Goal: Transaction & Acquisition: Download file/media

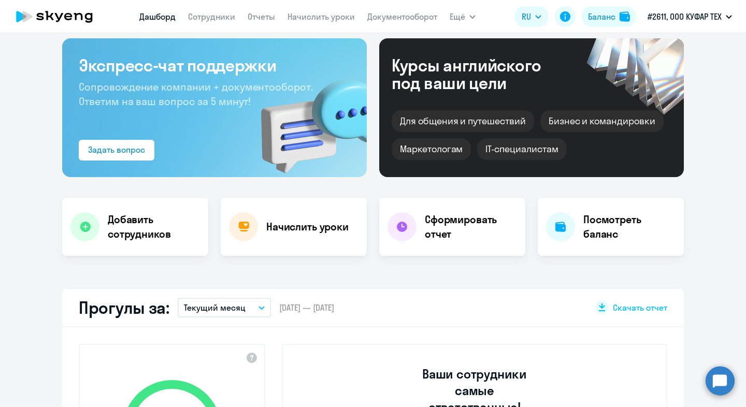
scroll to position [53, 0]
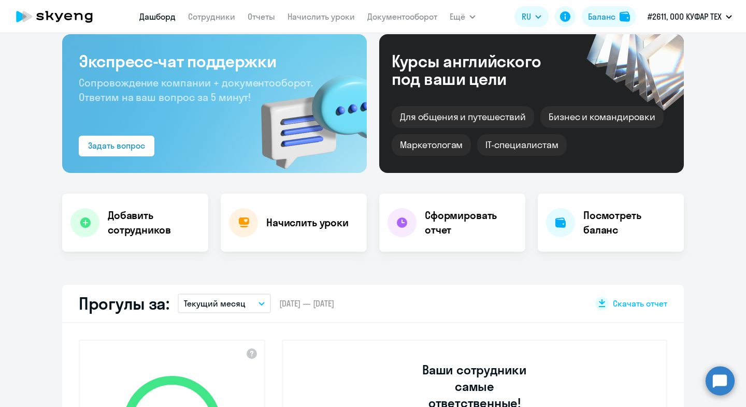
click at [257, 22] on app-menu-item-link "Отчеты" at bounding box center [261, 16] width 27 height 13
click at [378, 16] on link "Документооборот" at bounding box center [402, 16] width 70 height 10
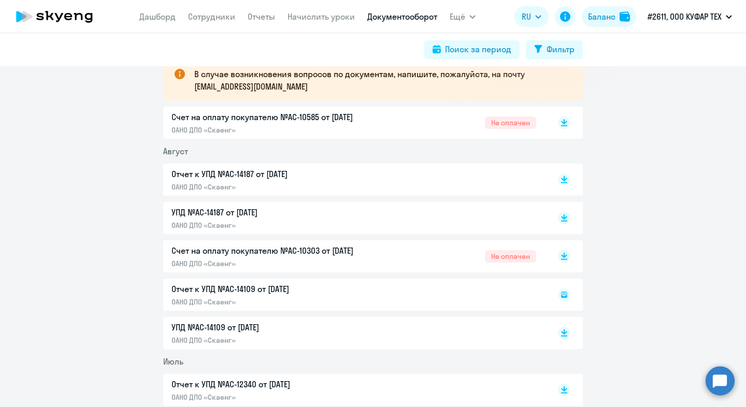
scroll to position [196, 0]
click at [565, 221] on rect at bounding box center [564, 218] width 12 height 12
click at [564, 178] on rect at bounding box center [564, 180] width 12 height 12
click at [565, 127] on rect at bounding box center [564, 123] width 12 height 12
